Goal: Task Accomplishment & Management: Manage account settings

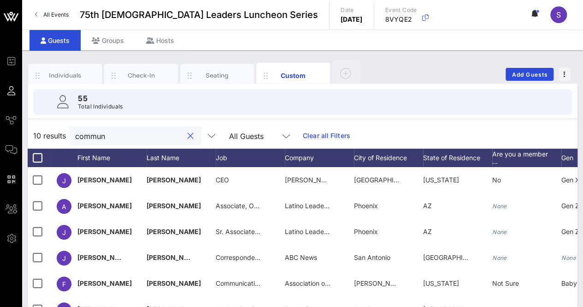
click at [141, 138] on input "commun" at bounding box center [129, 136] width 108 height 12
click at [90, 132] on input "commun" at bounding box center [129, 136] width 108 height 12
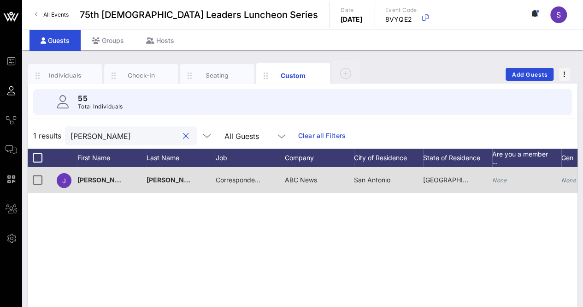
type input "[PERSON_NAME]"
click at [240, 182] on span "Correspondent, Host" at bounding box center [247, 180] width 63 height 8
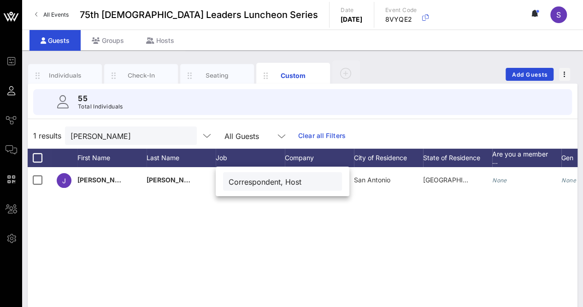
click at [329, 269] on div "J [PERSON_NAME] Correspondent, Host ABC News [GEOGRAPHIC_DATA] [GEOGRAPHIC_DATA…" at bounding box center [303, 305] width 550 height 277
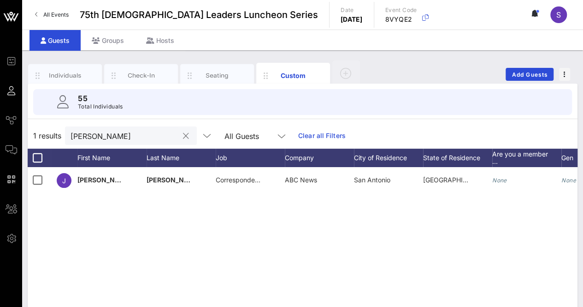
drag, startPoint x: 172, startPoint y: 135, endPoint x: 167, endPoint y: 135, distance: 5.5
click at [183, 135] on button "clear icon" at bounding box center [186, 135] width 6 height 9
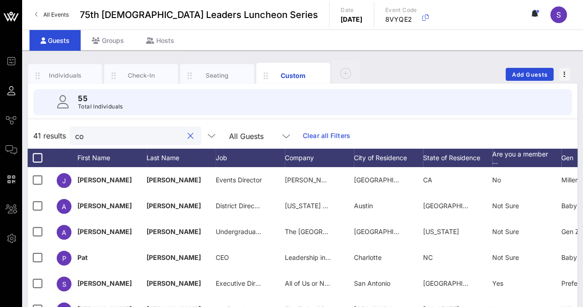
type input "c"
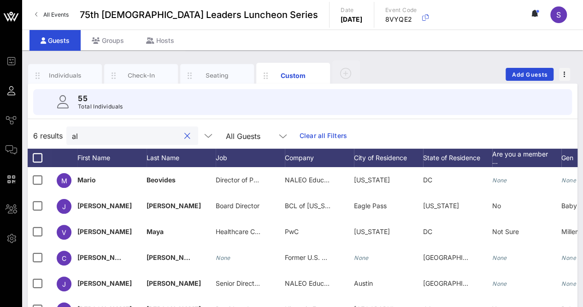
type input "a"
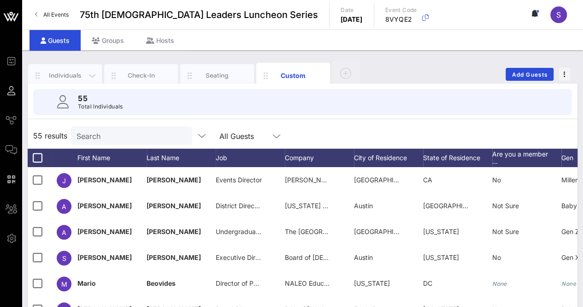
click at [71, 73] on div "Individuals" at bounding box center [65, 75] width 41 height 9
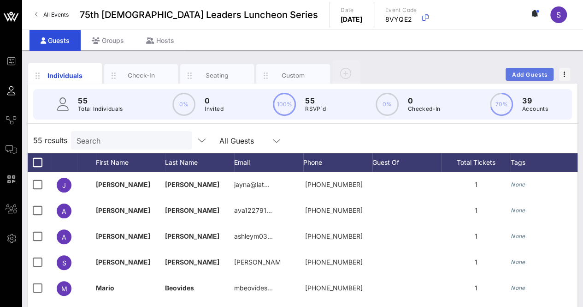
click at [529, 74] on span "Add Guests" at bounding box center [530, 74] width 36 height 7
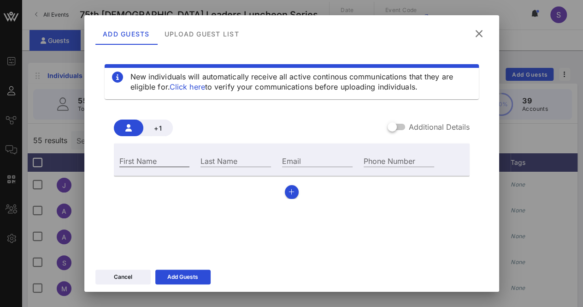
click at [176, 159] on input "First Name" at bounding box center [154, 160] width 71 height 12
type input "[PERSON_NAME]"
click at [257, 159] on input "Last Name" at bounding box center [236, 160] width 71 height 12
type input "[PERSON_NAME]"
click at [313, 160] on input "Email" at bounding box center [317, 160] width 71 height 12
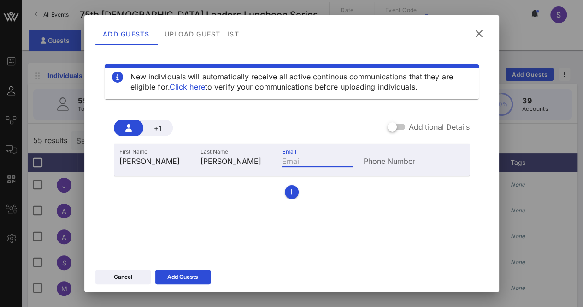
paste input "[PERSON_NAME][EMAIL_ADDRESS][DOMAIN_NAME]>"
type input "[PERSON_NAME][EMAIL_ADDRESS][DOMAIN_NAME]"
drag, startPoint x: 200, startPoint y: 274, endPoint x: 207, endPoint y: 282, distance: 10.4
click at [200, 276] on button "Add Guests" at bounding box center [182, 276] width 55 height 15
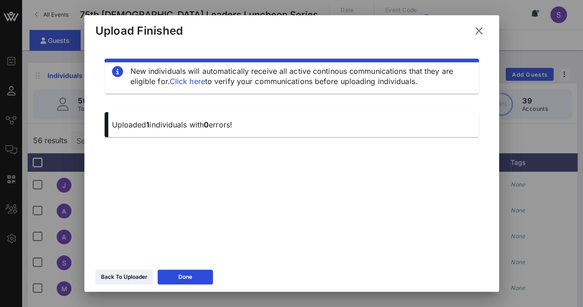
click at [487, 35] on button at bounding box center [479, 31] width 18 height 17
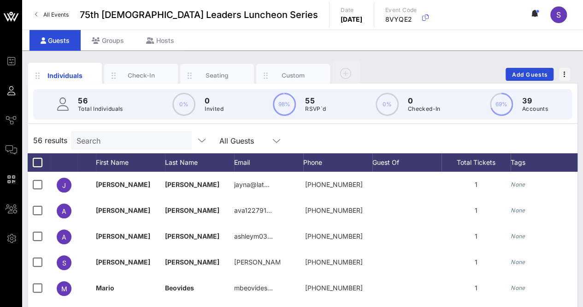
click at [122, 142] on input "Search" at bounding box center [131, 140] width 108 height 12
type input "l"
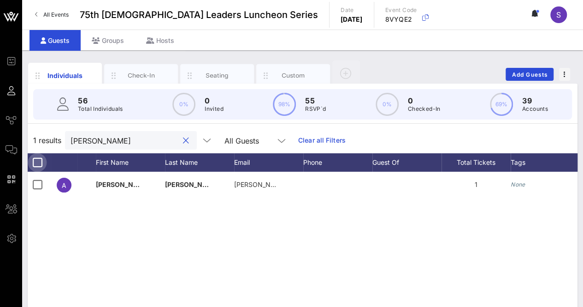
type input "[PERSON_NAME]"
click at [38, 161] on div at bounding box center [38, 162] width 16 height 16
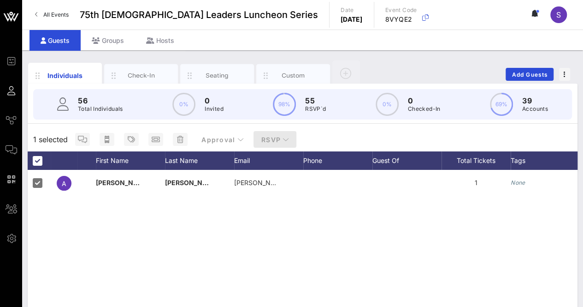
click at [283, 136] on icon "button" at bounding box center [286, 139] width 6 height 6
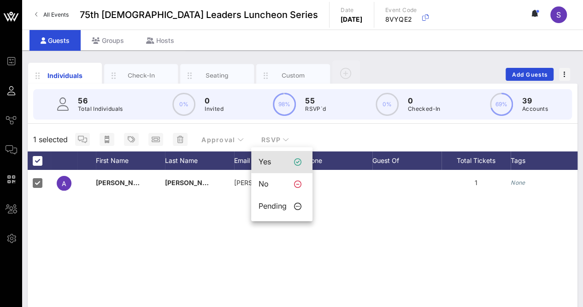
click at [277, 161] on div "Yes" at bounding box center [273, 161] width 28 height 9
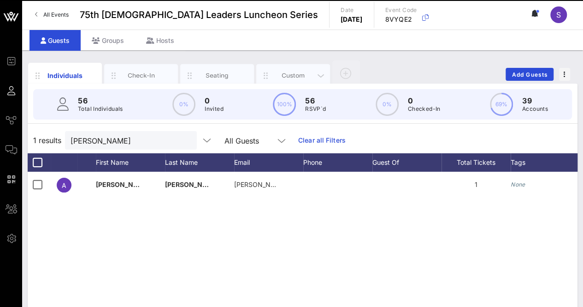
drag, startPoint x: 300, startPoint y: 73, endPoint x: 315, endPoint y: 95, distance: 26.6
click at [301, 73] on div "Custom" at bounding box center [293, 75] width 41 height 9
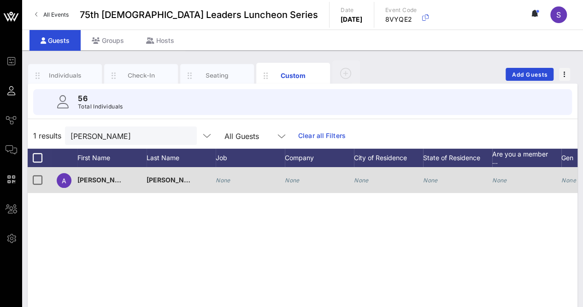
click at [284, 173] on div "A [PERSON_NAME] None None None None None None None None" at bounding box center [410, 180] width 764 height 26
click at [311, 177] on div "None" at bounding box center [319, 185] width 69 height 36
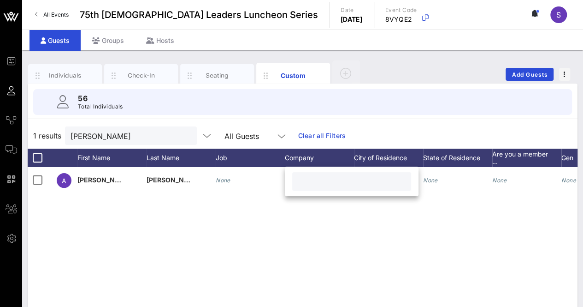
paste input "[PERSON_NAME]-Van de Putte Associates"
type input "[PERSON_NAME]-Van de Putte Associates"
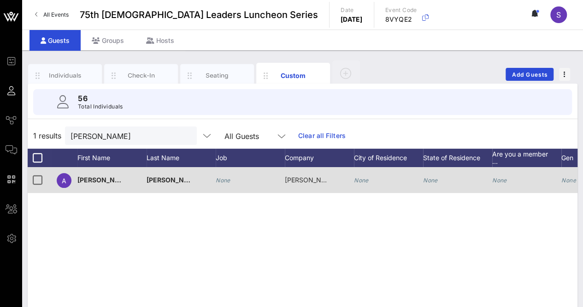
click at [232, 186] on div "None" at bounding box center [250, 185] width 69 height 36
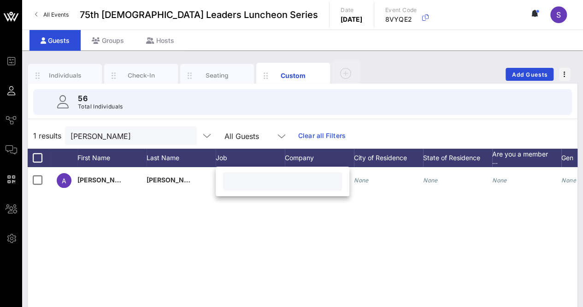
type input "O"
type input "Office Manager"
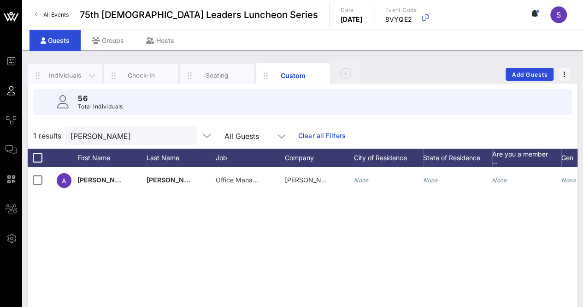
click at [70, 73] on div "Individuals" at bounding box center [65, 75] width 41 height 9
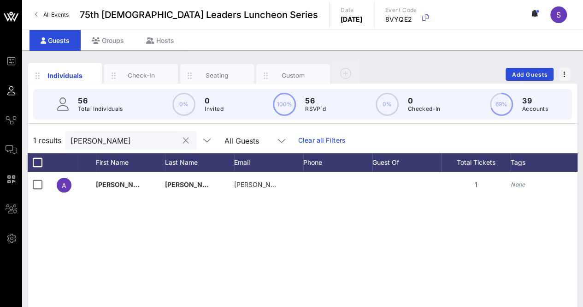
click at [180, 137] on div at bounding box center [185, 140] width 11 height 11
click at [180, 138] on div at bounding box center [185, 140] width 11 height 11
click at [183, 138] on button "clear icon" at bounding box center [186, 140] width 6 height 9
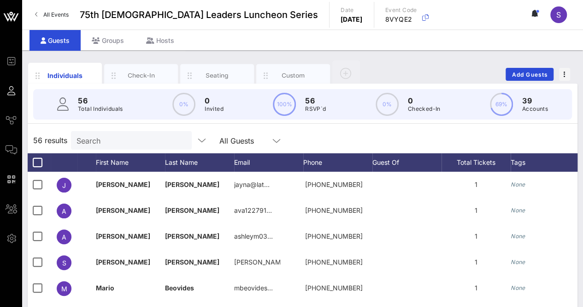
click at [395, 138] on div "56 results Search All Guests" at bounding box center [303, 140] width 550 height 26
click at [161, 141] on input "text" at bounding box center [131, 140] width 108 height 12
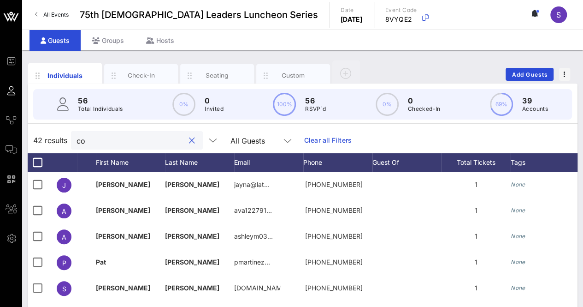
type input "c"
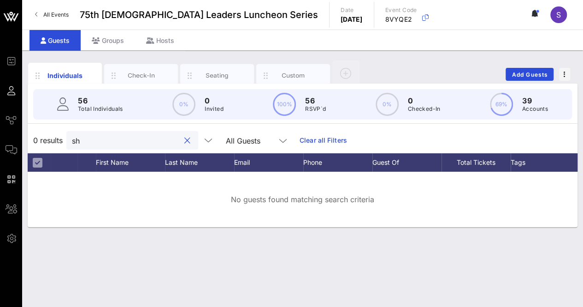
type input "s"
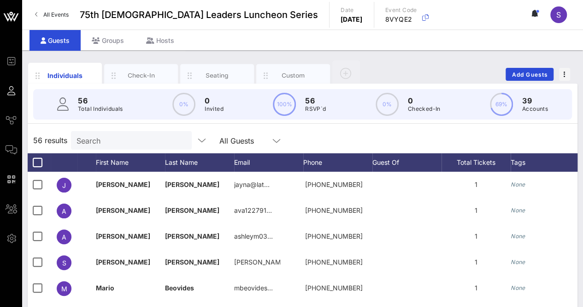
click at [326, 136] on div "56 results Search All Guests" at bounding box center [303, 140] width 550 height 26
